Goal: Task Accomplishment & Management: Manage account settings

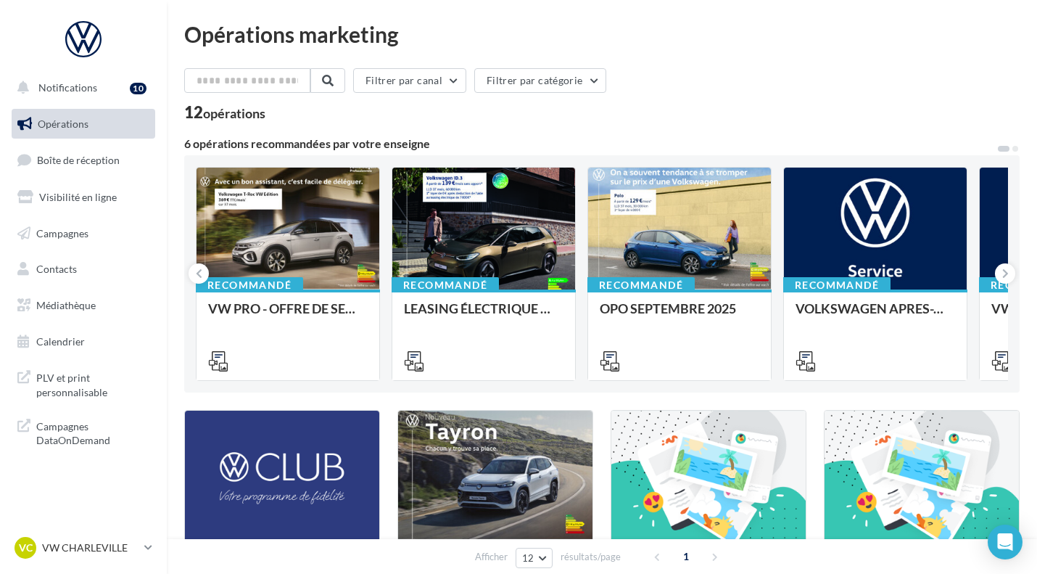
click at [102, 545] on p "VW CHARLEVILLE" at bounding box center [90, 547] width 96 height 15
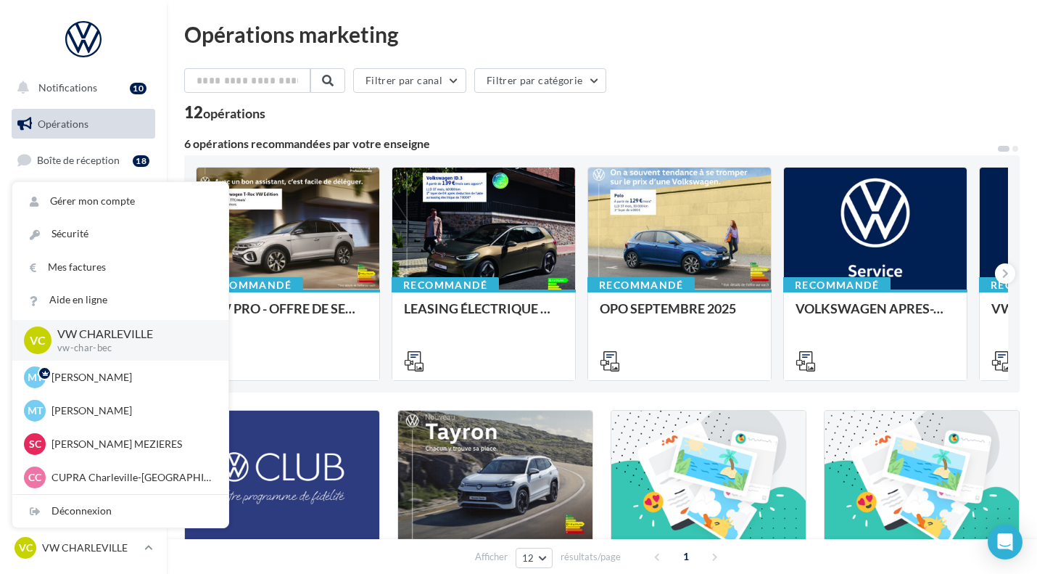
click at [84, 508] on div "Déconnexion" at bounding box center [120, 511] width 216 height 33
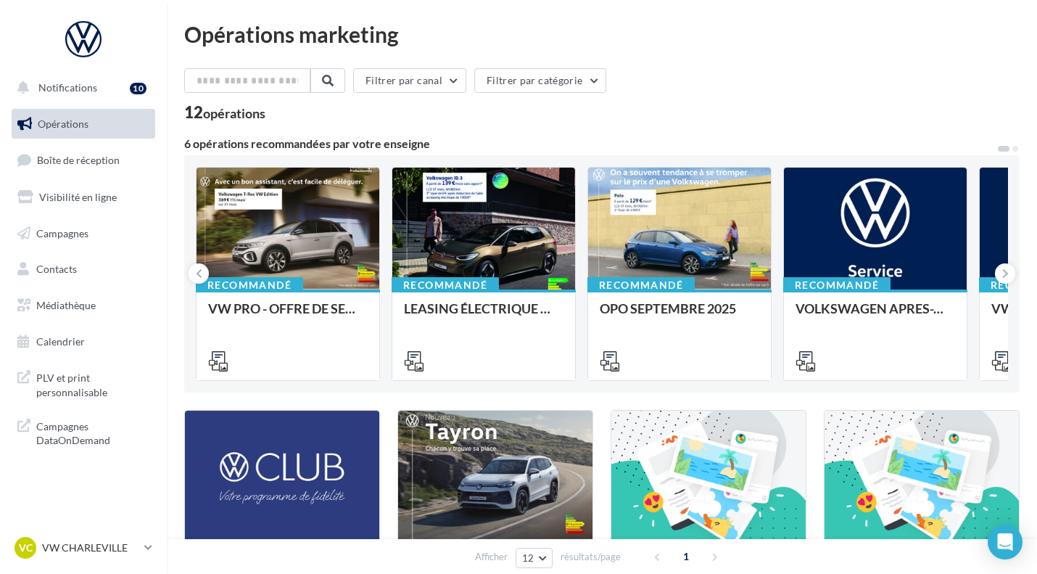
click at [103, 555] on div "VC VW CHARLEVILLE vw-char-bec" at bounding box center [77, 548] width 124 height 22
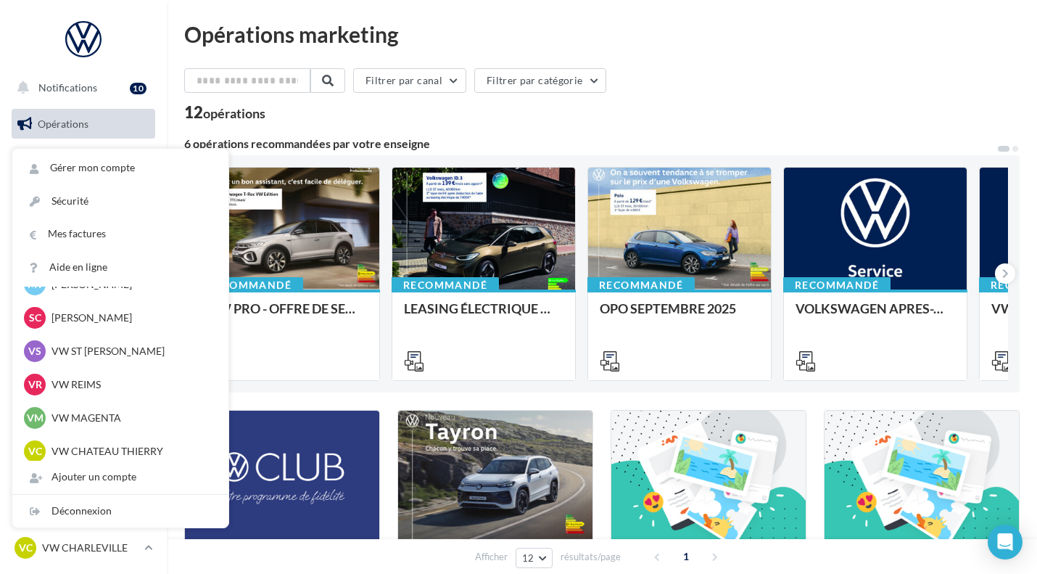
scroll to position [59, 0]
click at [96, 359] on div "VS VW ST MARTIN vw-stm-bec" at bounding box center [120, 353] width 193 height 22
click at [110, 346] on p "VW ST MARTIN" at bounding box center [131, 352] width 160 height 15
